Goal: Navigation & Orientation: Find specific page/section

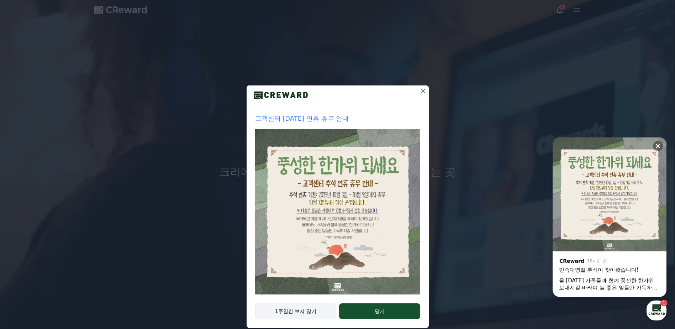
click at [309, 315] on button "1주일간 보지 않기" at bounding box center [296, 311] width 82 height 16
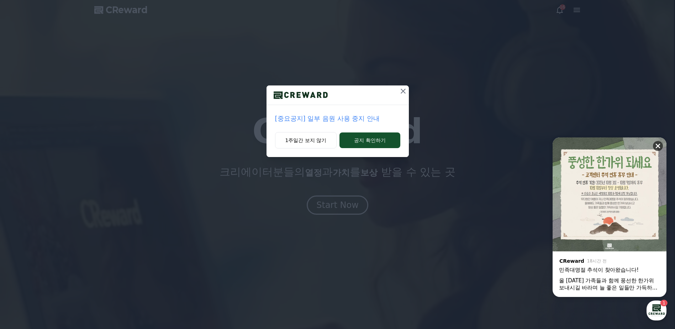
click at [660, 147] on icon at bounding box center [658, 146] width 5 height 5
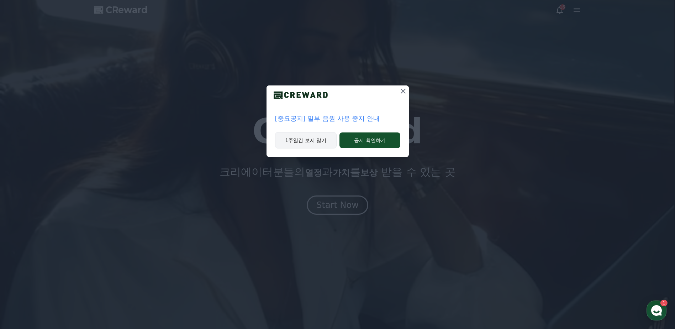
click at [302, 144] on button "1주일간 보지 않기" at bounding box center [306, 140] width 62 height 16
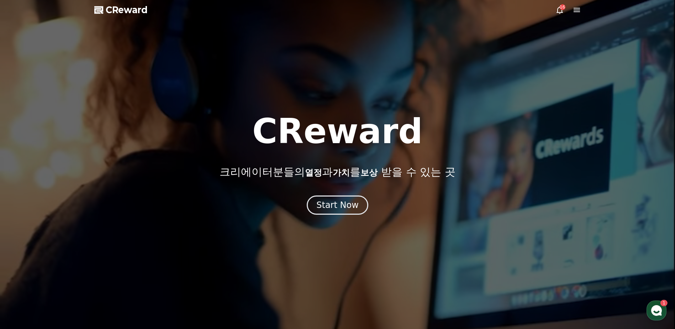
click at [575, 11] on icon at bounding box center [577, 10] width 9 height 9
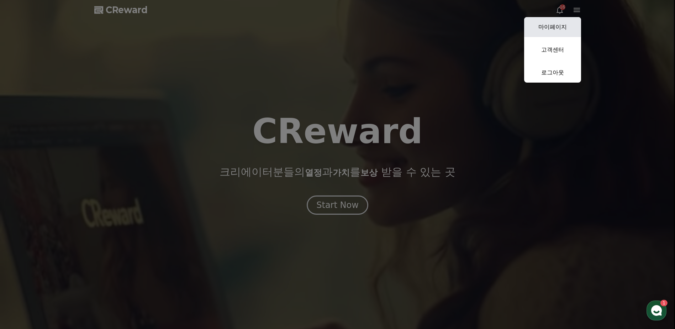
click at [555, 27] on link "마이페이지" at bounding box center [552, 27] width 57 height 20
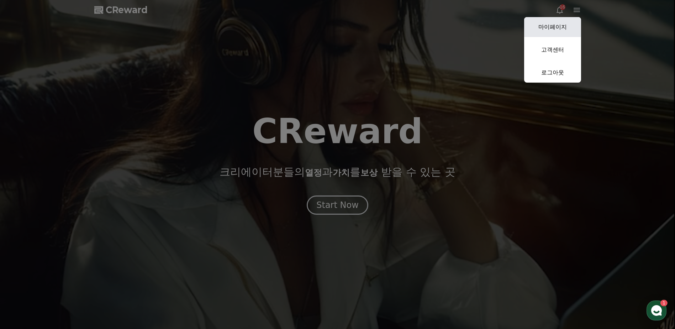
select select "**********"
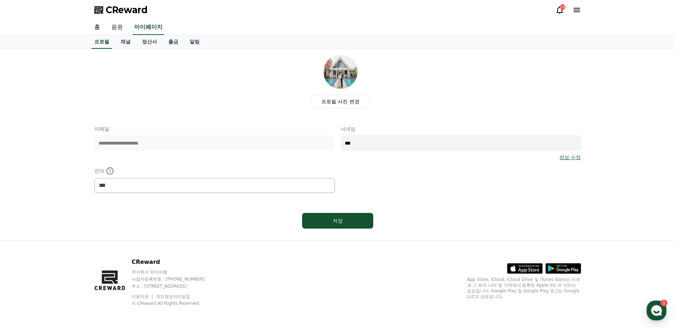
click at [121, 29] on link "음원" at bounding box center [117, 27] width 23 height 15
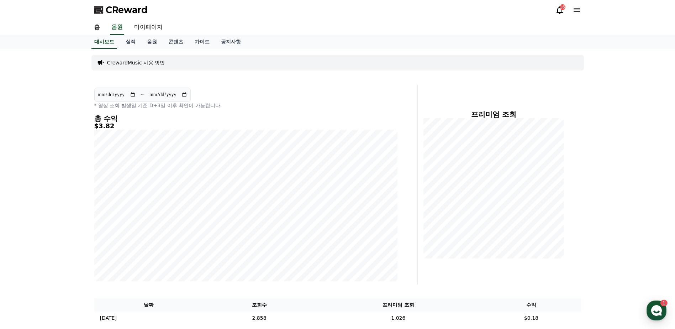
click at [150, 45] on link "음원" at bounding box center [151, 42] width 21 height 14
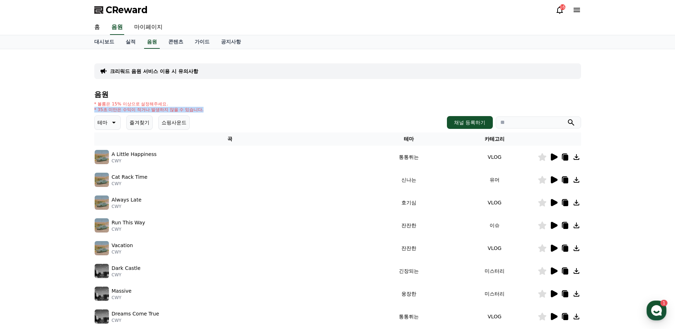
drag, startPoint x: 103, startPoint y: 111, endPoint x: 211, endPoint y: 108, distance: 107.9
click at [211, 108] on div "크리워드 음원 서비스 이용 시 유의사항 음원 * 볼륨은 15% 이상으로 설정해주세요. * 35초 미만은 수익이 적거나 발생하지 않을 수 있습니…" at bounding box center [338, 221] width 493 height 339
drag, startPoint x: 211, startPoint y: 108, endPoint x: 288, endPoint y: 112, distance: 77.0
click at [288, 112] on div "* 볼륨은 15% 이상으로 설정해주세요. * 35초 미만은 수익이 적거나 발생하지 않을 수 있습니다." at bounding box center [337, 106] width 487 height 11
